Goal: Contribute content

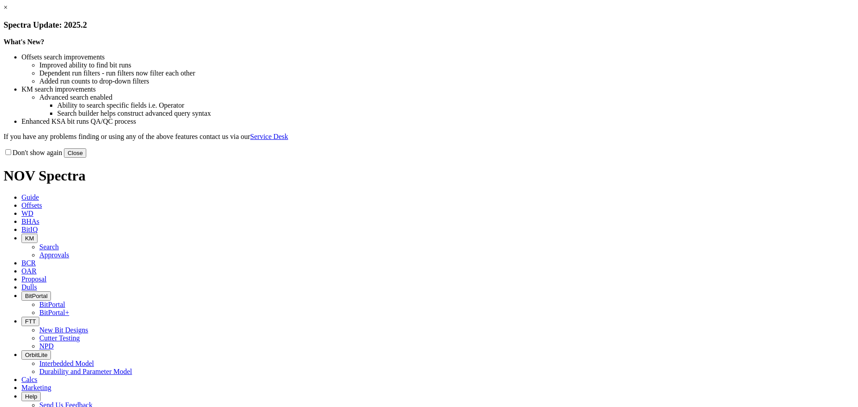
drag, startPoint x: 608, startPoint y: 244, endPoint x: 567, endPoint y: 218, distance: 48.4
click at [86, 158] on button "Close" at bounding box center [75, 152] width 22 height 9
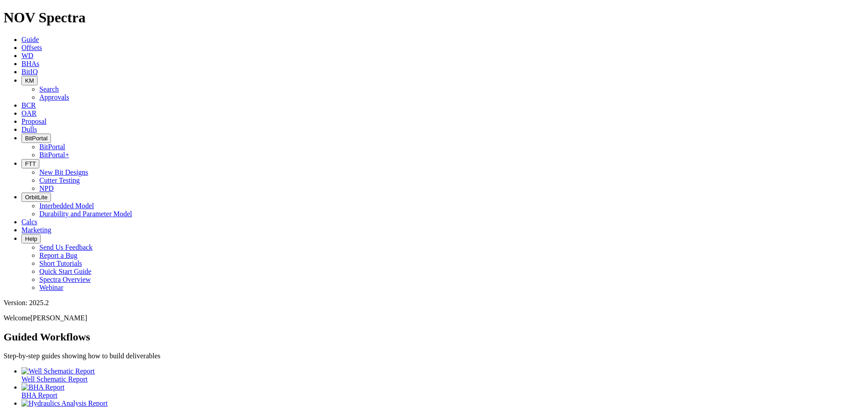
click at [25, 77] on icon "button" at bounding box center [25, 80] width 0 height 7
click at [59, 85] on link "Search" at bounding box center [49, 89] width 20 height 8
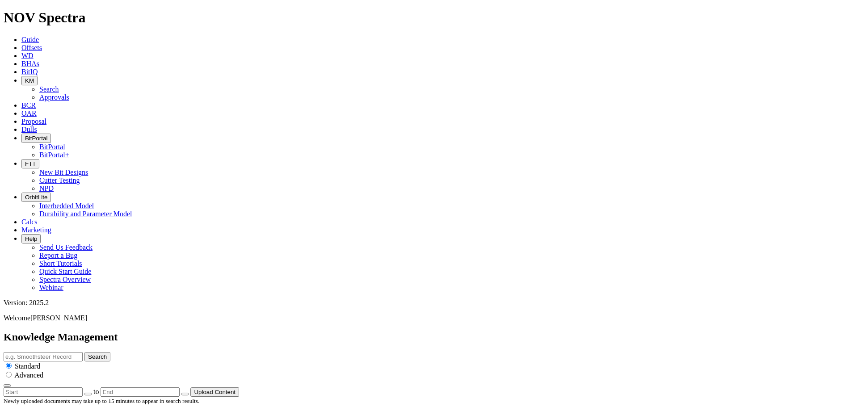
click at [239, 387] on button "Upload Content" at bounding box center [214, 391] width 49 height 9
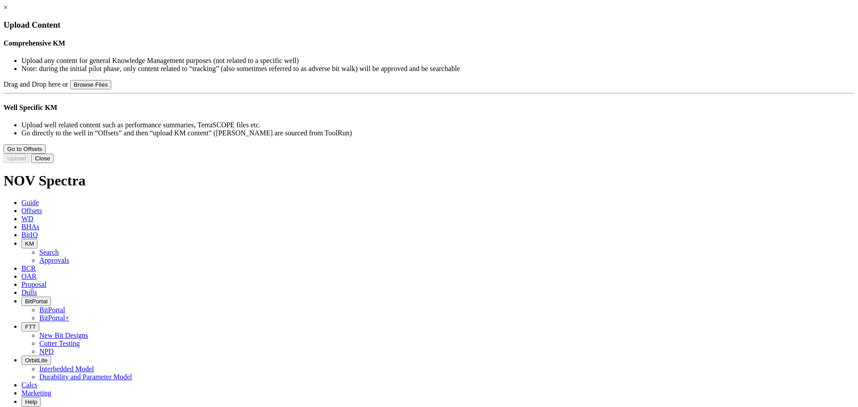
type input "Design Info Sharing Guidelines v2.pptx"
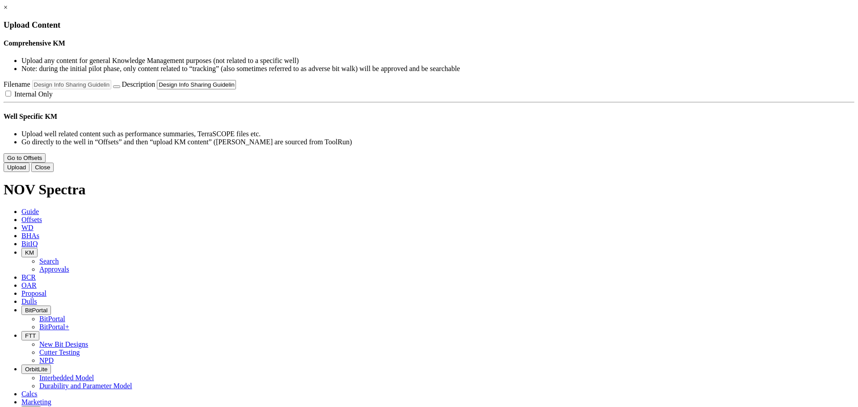
click at [29, 172] on button "Upload" at bounding box center [17, 167] width 26 height 9
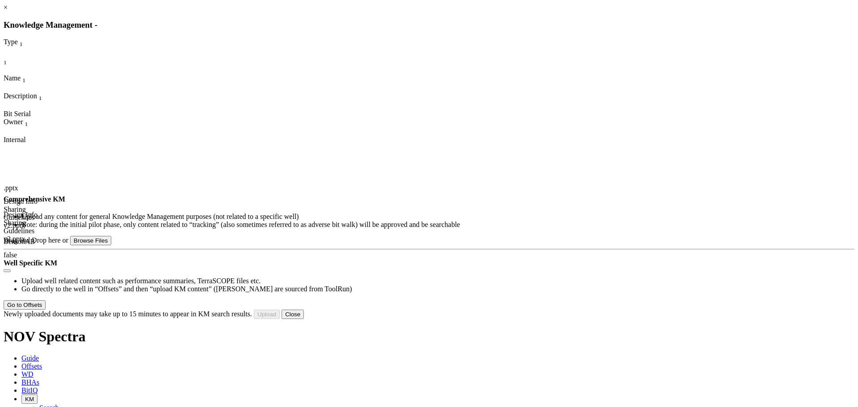
click at [8, 11] on link "×" at bounding box center [6, 8] width 4 height 8
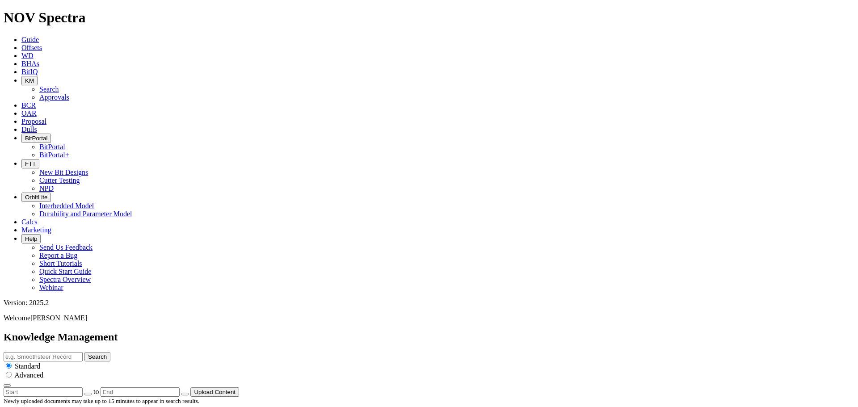
click at [38, 76] on button "KM" at bounding box center [29, 80] width 16 height 9
click at [69, 93] on link "Approvals" at bounding box center [54, 97] width 30 height 8
